Goal: Task Accomplishment & Management: Use online tool/utility

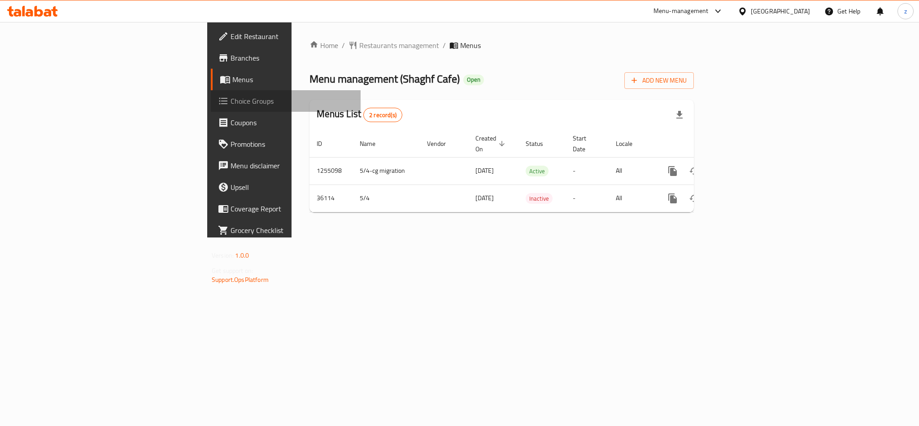
click at [211, 93] on link "Choice Groups" at bounding box center [286, 101] width 150 height 22
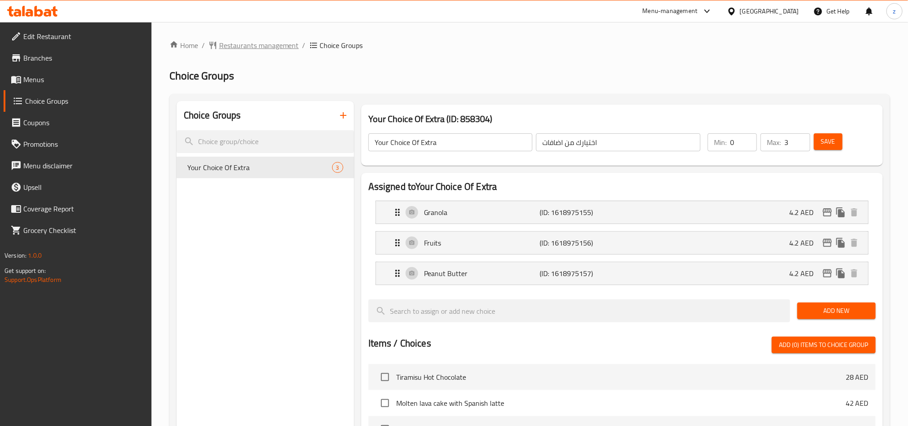
click at [230, 43] on span "Restaurants management" at bounding box center [259, 45] width 80 height 11
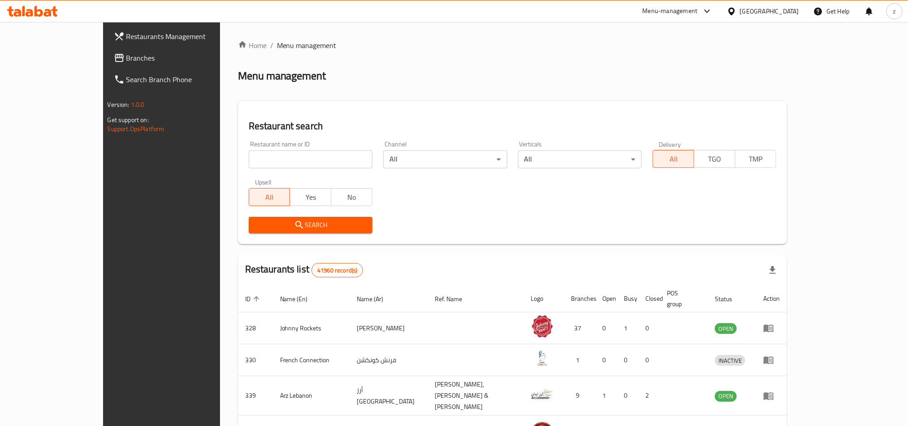
click at [126, 61] on span "Branches" at bounding box center [186, 57] width 121 height 11
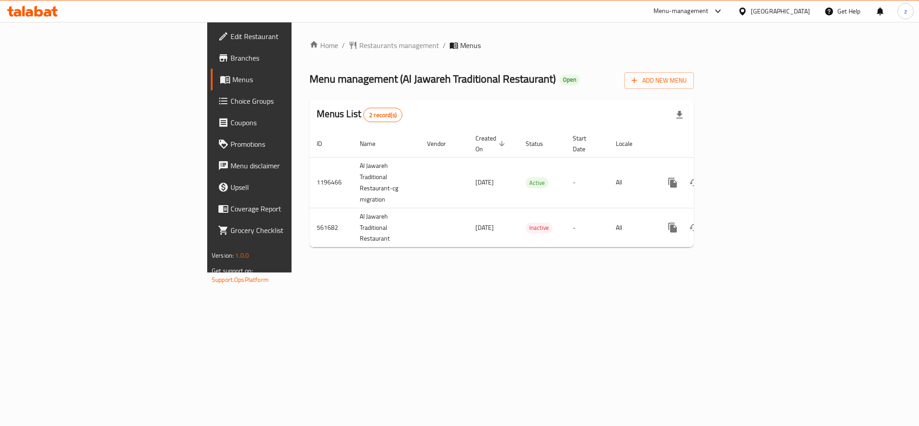
click at [230, 99] on span "Choice Groups" at bounding box center [291, 101] width 123 height 11
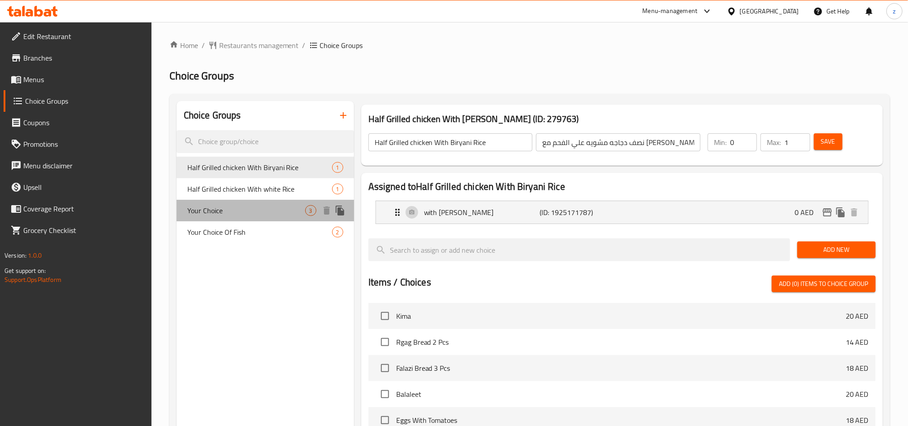
click at [199, 210] on span "Your Choice" at bounding box center [246, 210] width 118 height 11
type input "Your Choice"
type input "اختيارك"
type input "1"
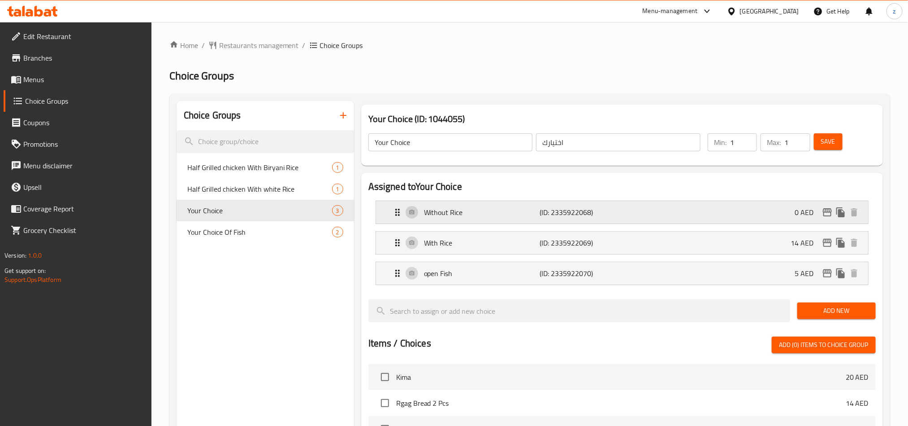
click at [451, 215] on p "Without Rice" at bounding box center [482, 212] width 116 height 11
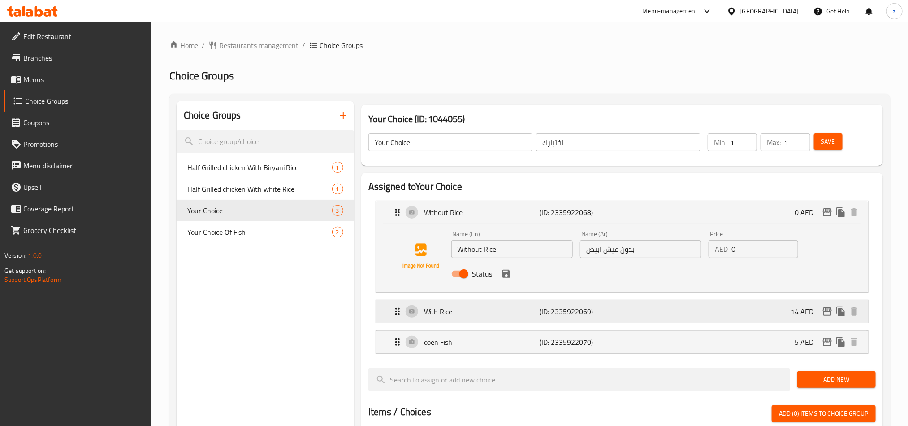
click at [432, 317] on p "With Rice" at bounding box center [482, 311] width 116 height 11
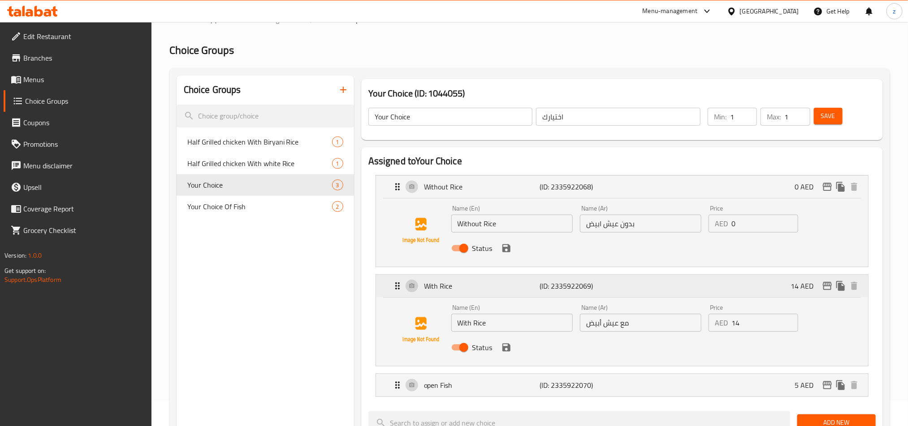
scroll to position [67, 0]
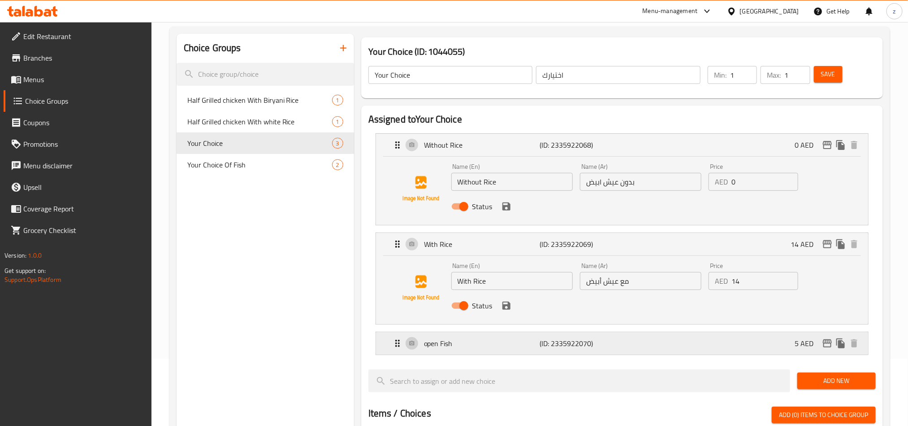
click at [430, 346] on p "open Fish" at bounding box center [482, 343] width 116 height 11
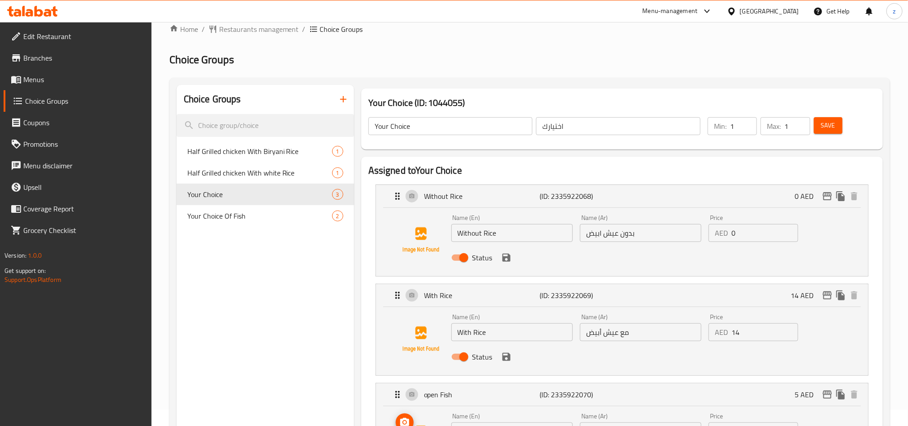
scroll to position [0, 0]
